Goal: Transaction & Acquisition: Purchase product/service

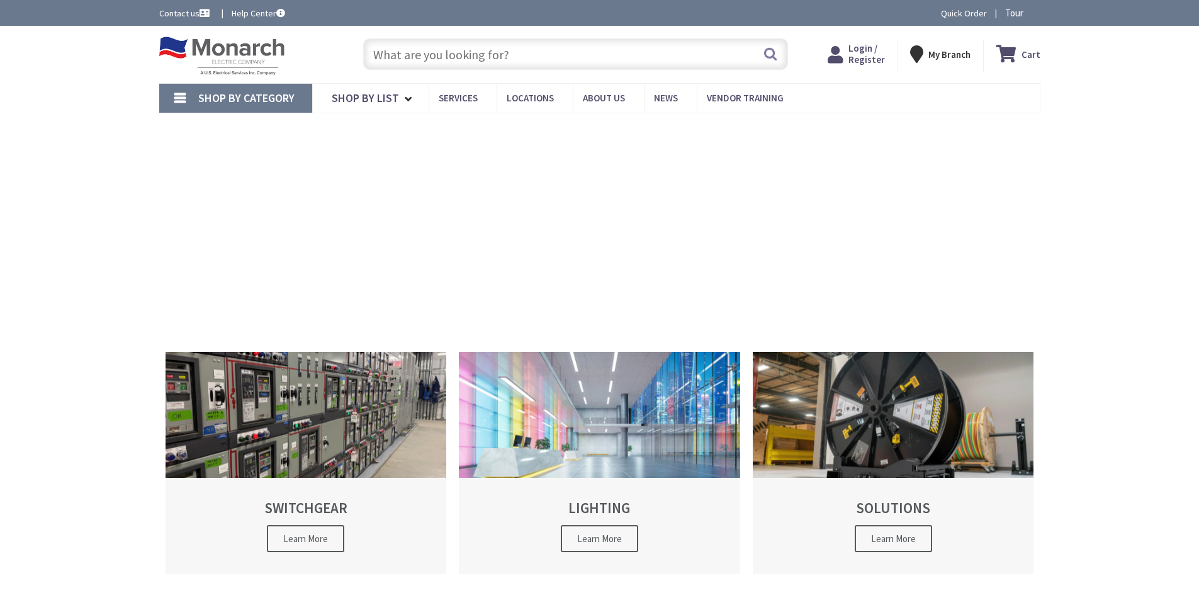
click at [418, 47] on input "text" at bounding box center [575, 53] width 425 height 31
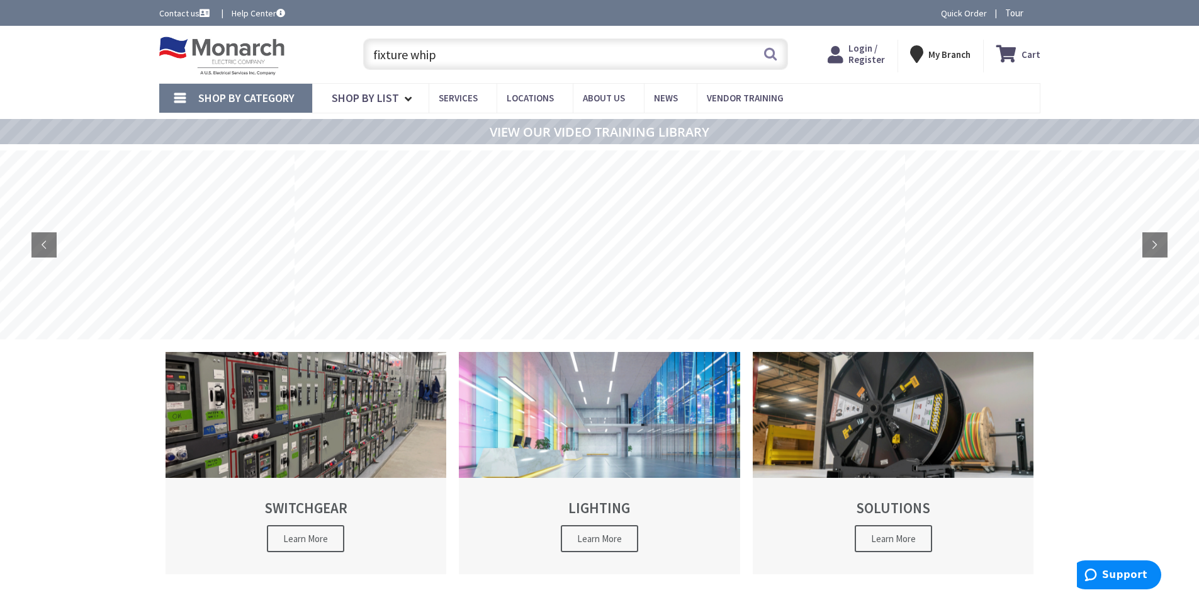
type input "fixture whip"
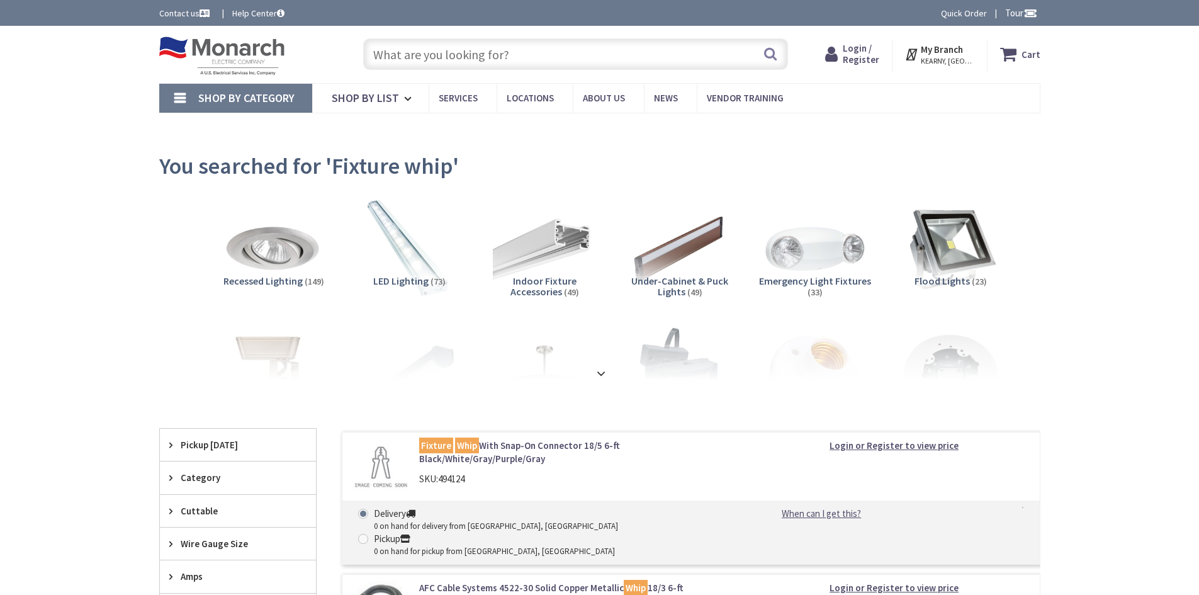
type input "[GEOGRAPHIC_DATA], [STREET_ADDRESS]"
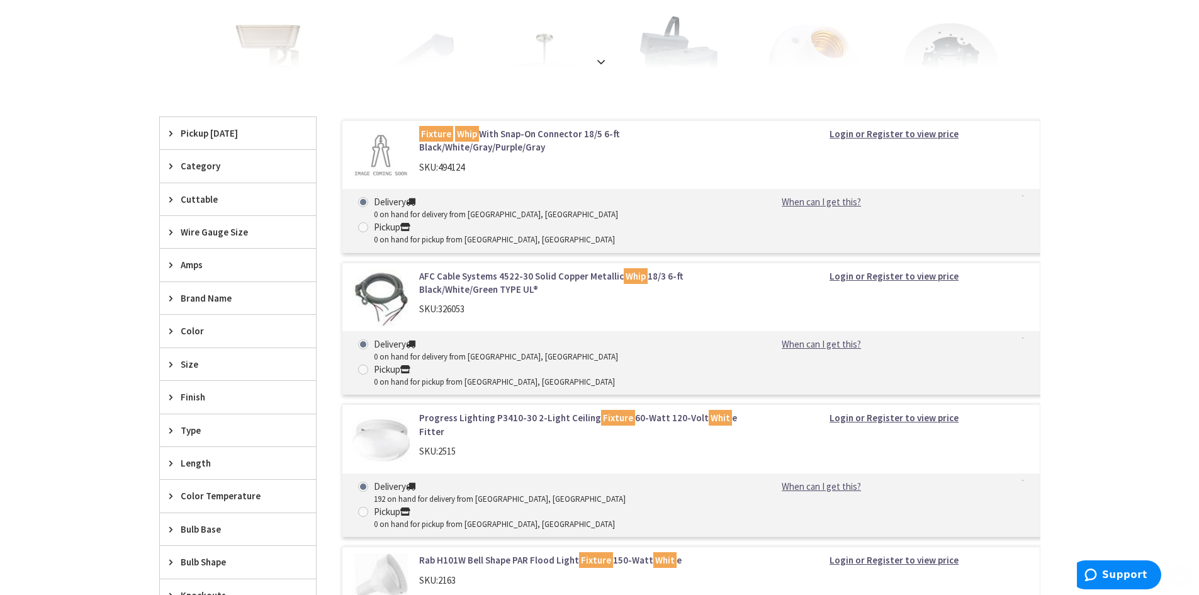
scroll to position [315, 0]
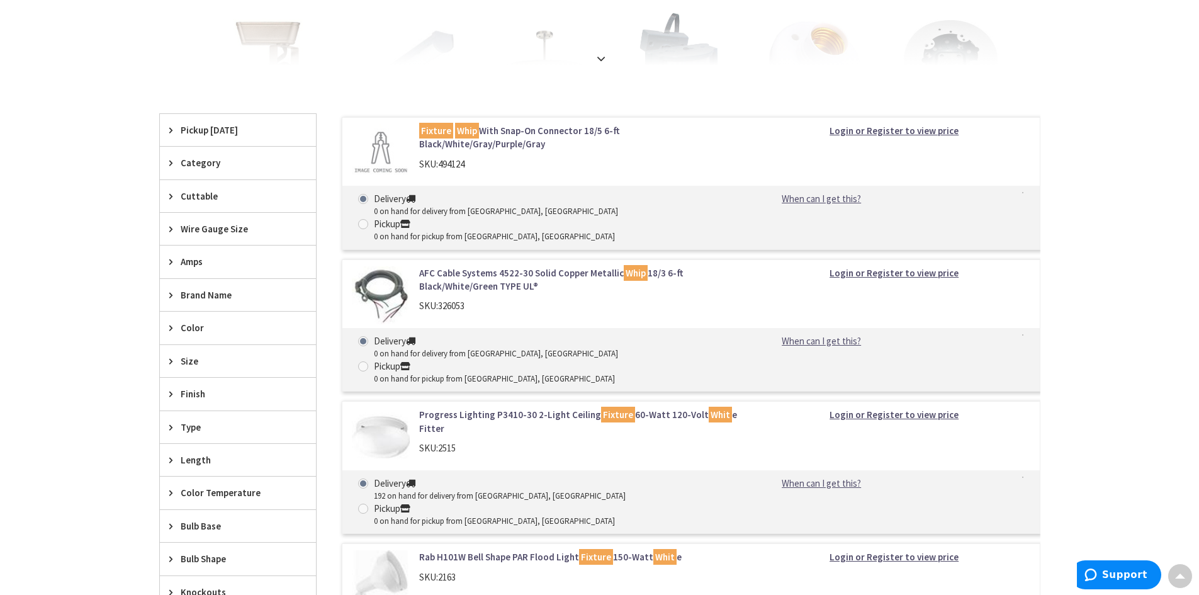
click at [507, 266] on link "AFC Cable Systems 4522-30 Solid Copper Metallic Whip 18/3 6-ft Black/White/Gree…" at bounding box center [579, 279] width 320 height 27
